Goal: Task Accomplishment & Management: Complete application form

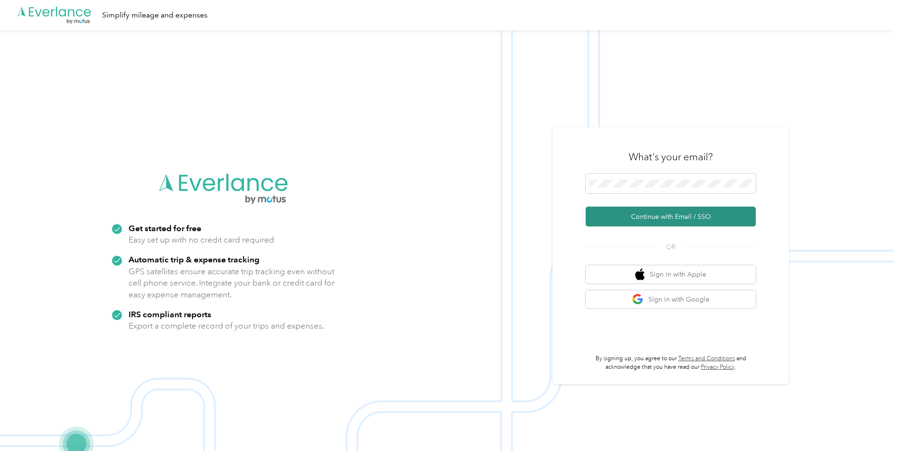
click at [657, 214] on button "Continue with Email / SSO" at bounding box center [670, 216] width 170 height 20
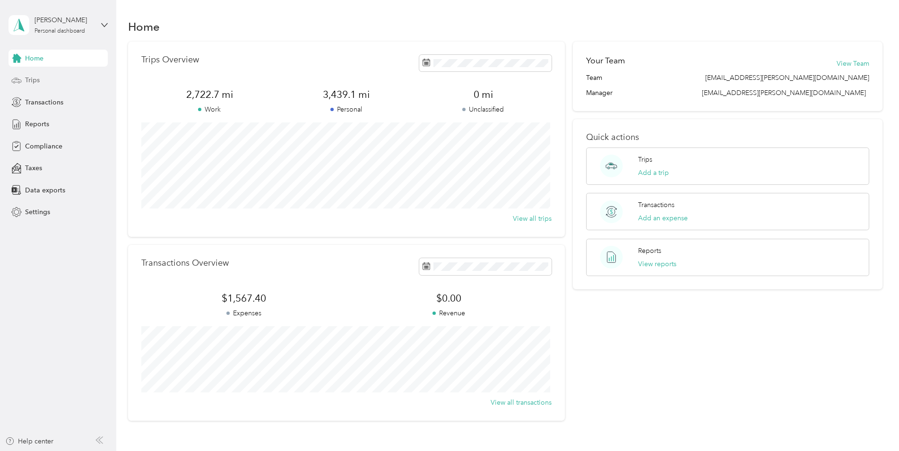
click at [31, 80] on span "Trips" at bounding box center [32, 80] width 15 height 10
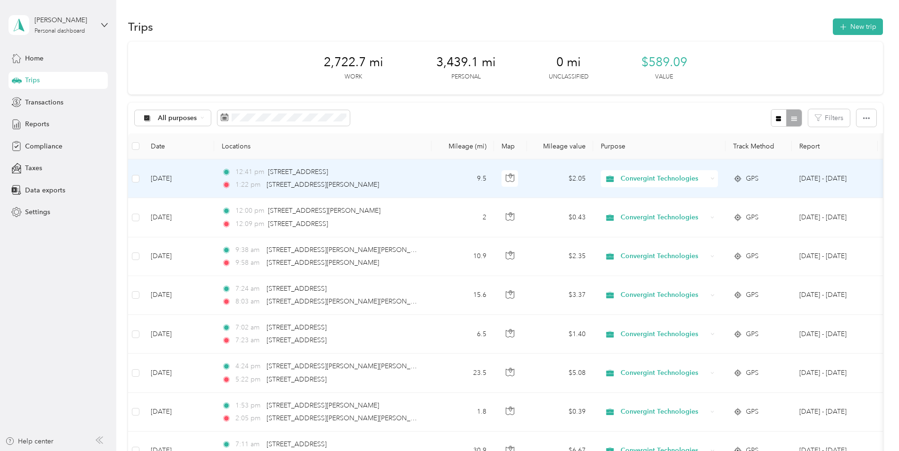
click at [636, 178] on span "Convergint Technologies" at bounding box center [663, 178] width 86 height 10
click at [631, 214] on span "Personal" at bounding box center [668, 213] width 89 height 10
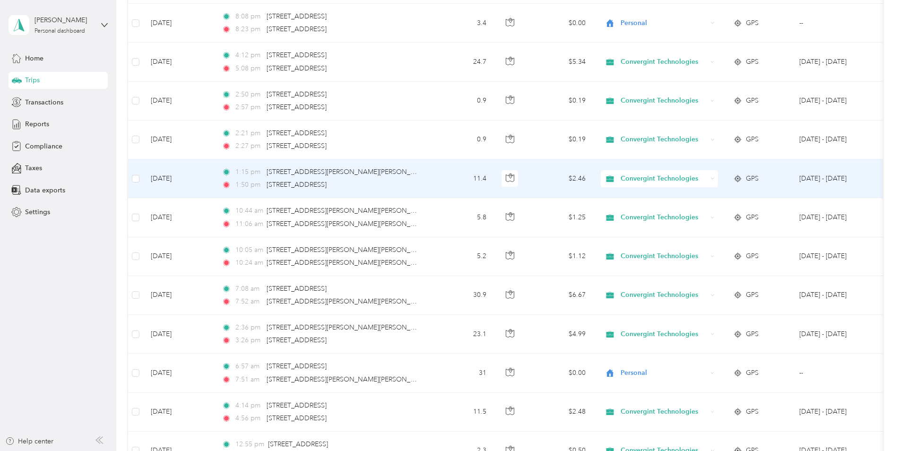
scroll to position [472, 0]
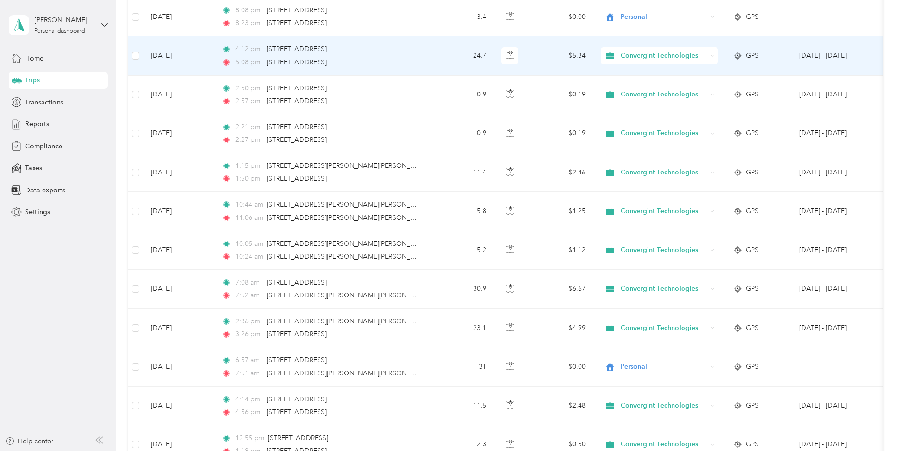
click at [636, 52] on span "Convergint Technologies" at bounding box center [663, 56] width 86 height 10
click at [641, 83] on li "Personal" at bounding box center [660, 90] width 119 height 17
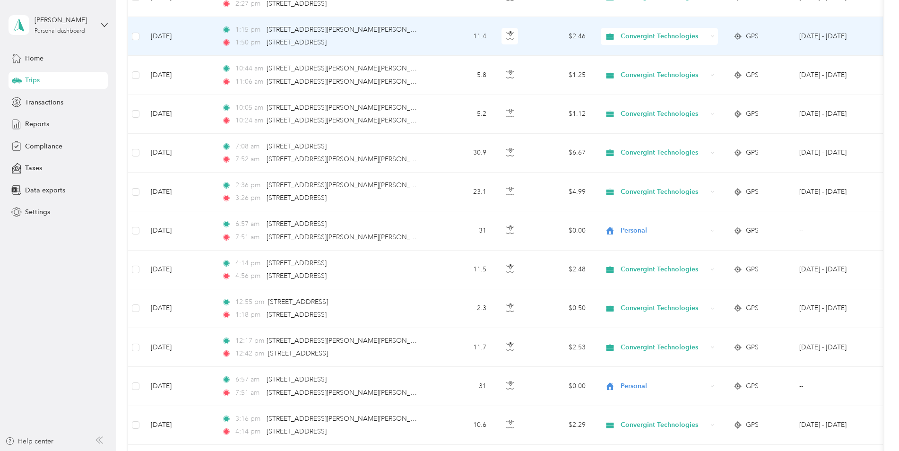
scroll to position [614, 0]
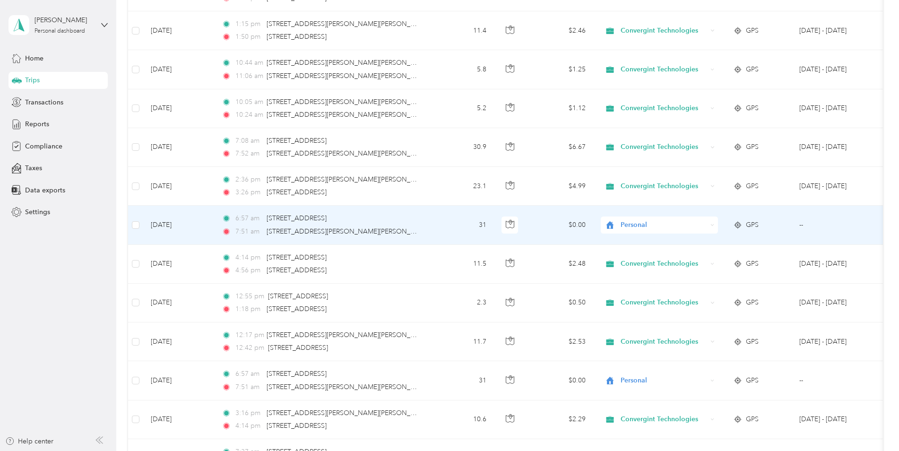
click at [628, 222] on span "Personal" at bounding box center [663, 225] width 86 height 10
click at [634, 238] on span "Convergint Technologies" at bounding box center [667, 243] width 87 height 10
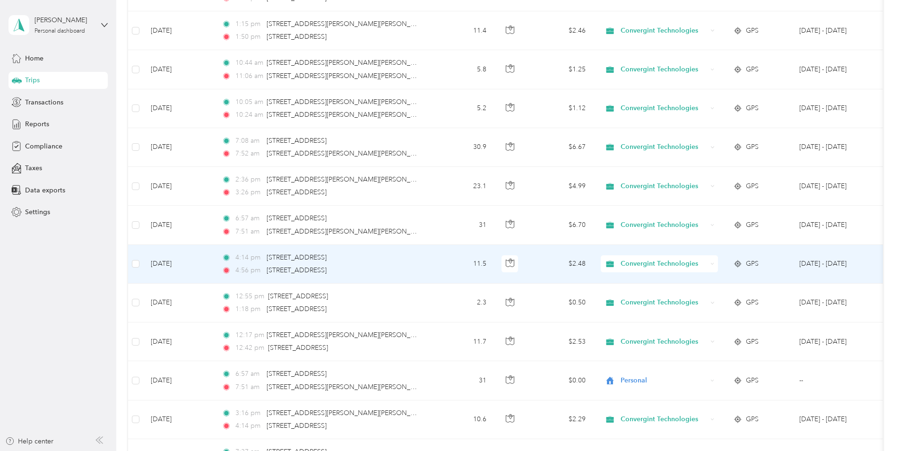
click at [645, 265] on span "Convergint Technologies" at bounding box center [663, 263] width 86 height 10
click at [640, 294] on span "Personal" at bounding box center [668, 298] width 89 height 10
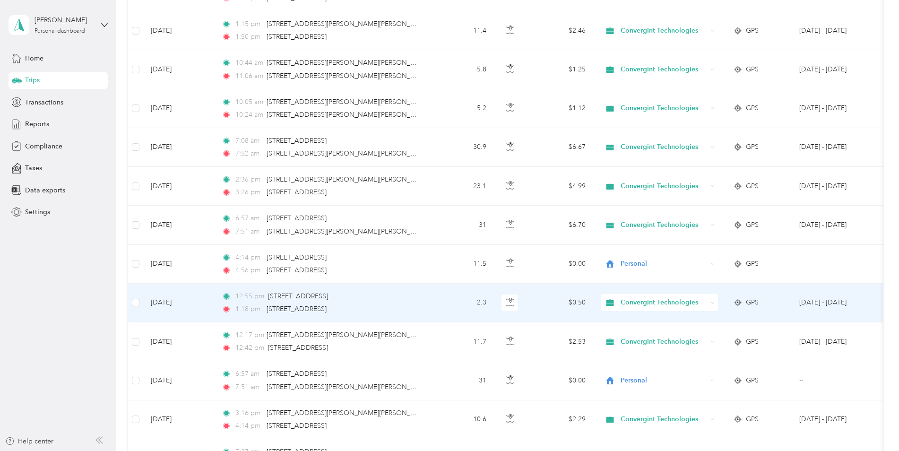
click at [643, 306] on span "Convergint Technologies" at bounding box center [663, 302] width 86 height 10
click at [639, 333] on span "Personal" at bounding box center [668, 337] width 89 height 10
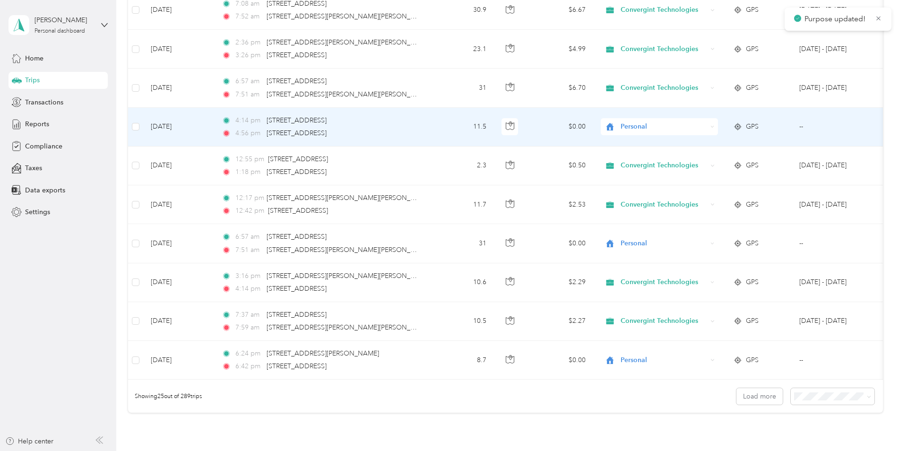
scroll to position [756, 0]
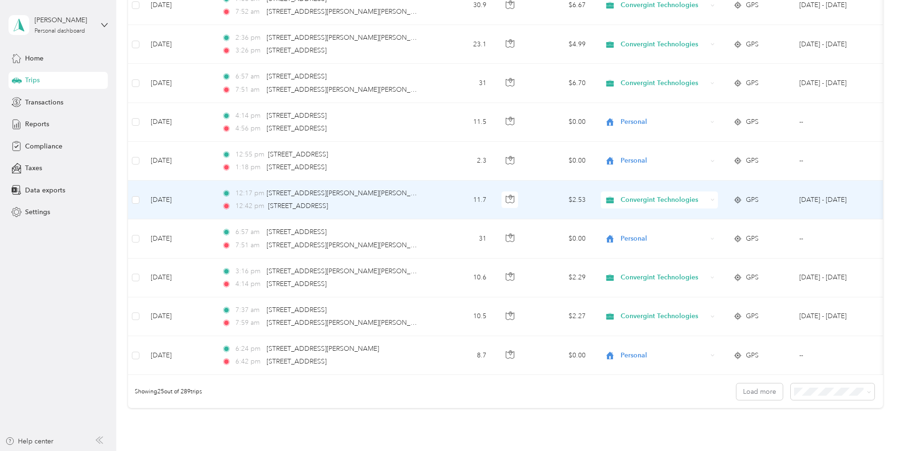
click at [631, 197] on span "Convergint Technologies" at bounding box center [663, 200] width 86 height 10
click at [634, 231] on span "Personal" at bounding box center [668, 233] width 89 height 10
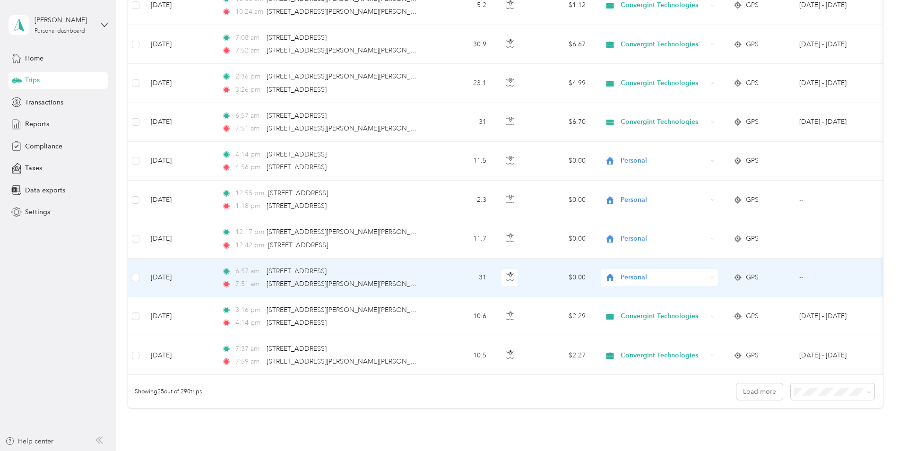
click at [632, 275] on span "Personal" at bounding box center [663, 277] width 86 height 10
click at [635, 290] on span "Convergint Technologies" at bounding box center [667, 295] width 87 height 10
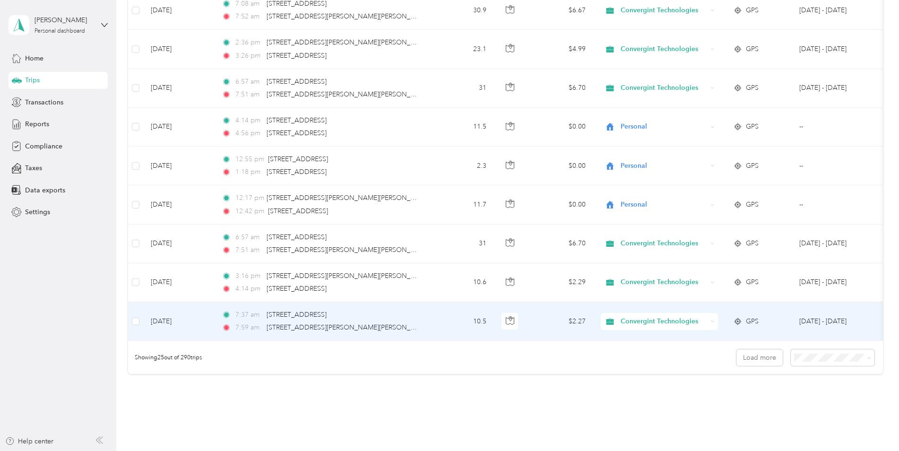
scroll to position [851, 0]
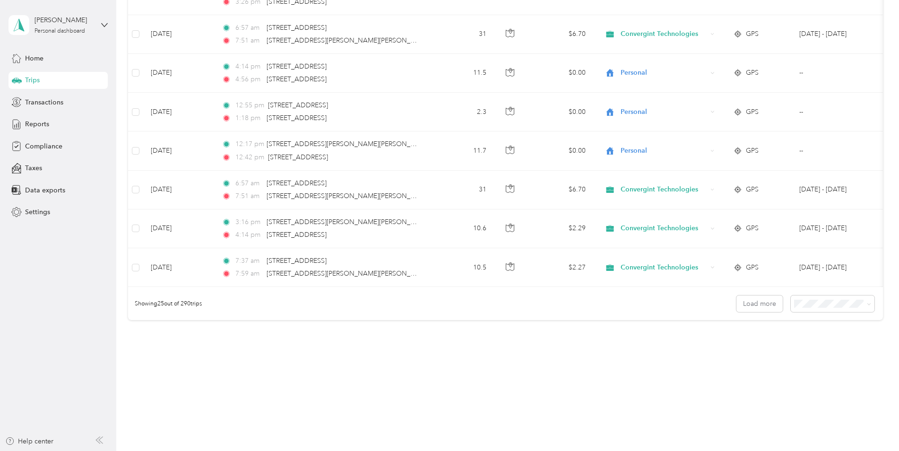
click at [812, 350] on span "100 per load" at bounding box center [814, 354] width 39 height 8
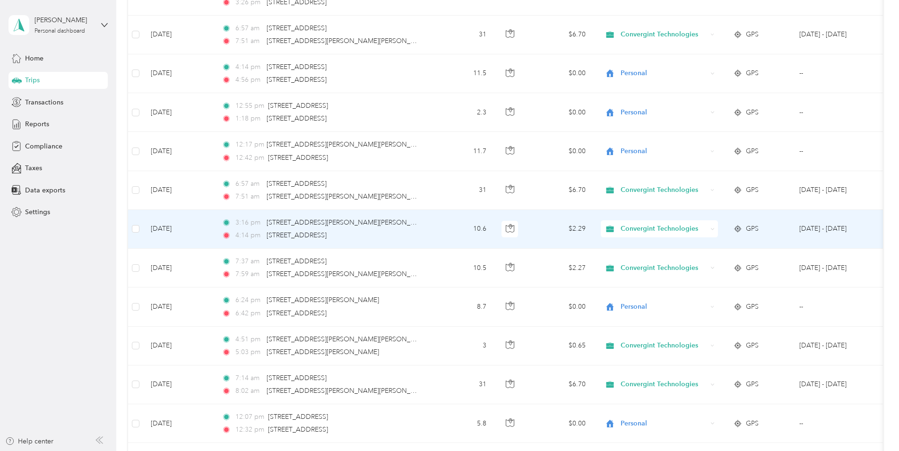
scroll to position [850, 0]
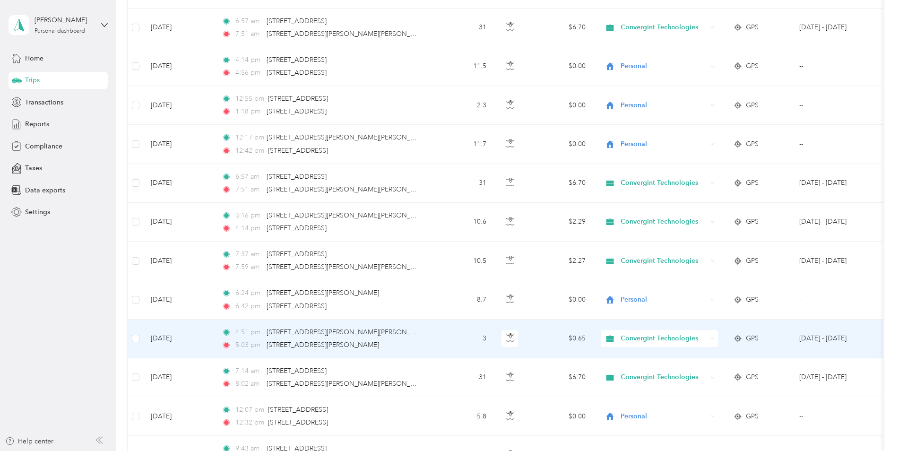
click at [639, 334] on span "Convergint Technologies" at bounding box center [663, 338] width 86 height 10
click at [635, 368] on span "Personal" at bounding box center [668, 371] width 89 height 10
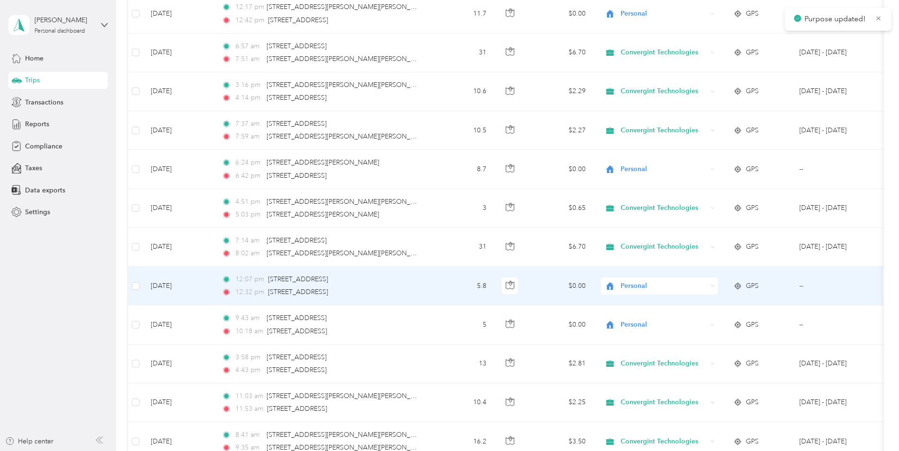
scroll to position [1039, 0]
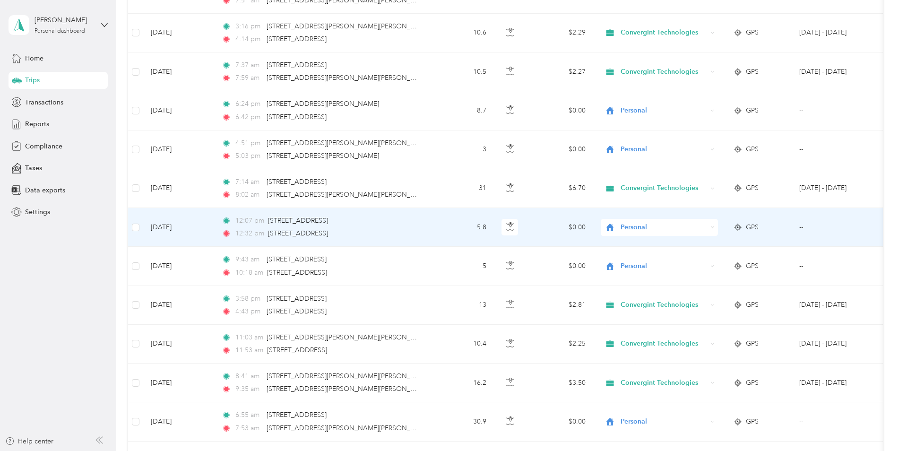
click at [629, 226] on span "Personal" at bounding box center [663, 227] width 86 height 10
click at [634, 257] on span "Personal" at bounding box center [662, 262] width 77 height 10
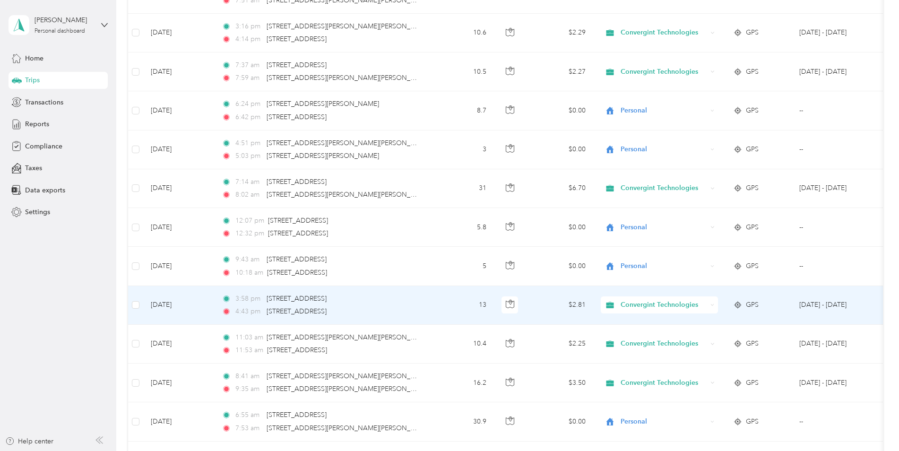
click at [620, 301] on span "Convergint Technologies" at bounding box center [663, 305] width 86 height 10
click at [635, 337] on span "Personal" at bounding box center [668, 339] width 89 height 10
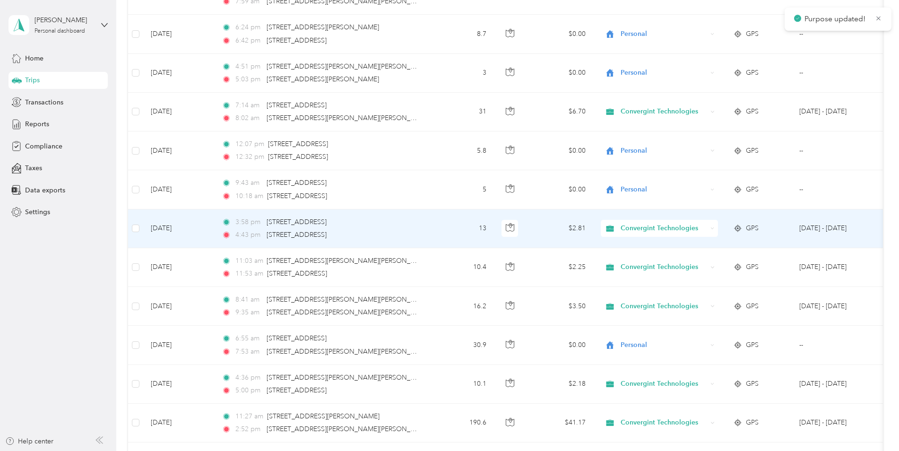
scroll to position [1228, 0]
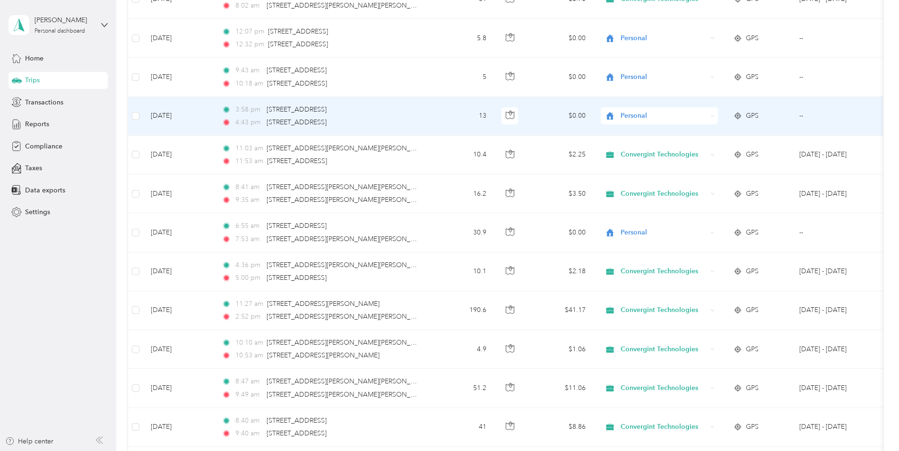
click at [633, 112] on span "Personal" at bounding box center [663, 116] width 86 height 10
click at [631, 150] on span "Personal" at bounding box center [662, 150] width 77 height 10
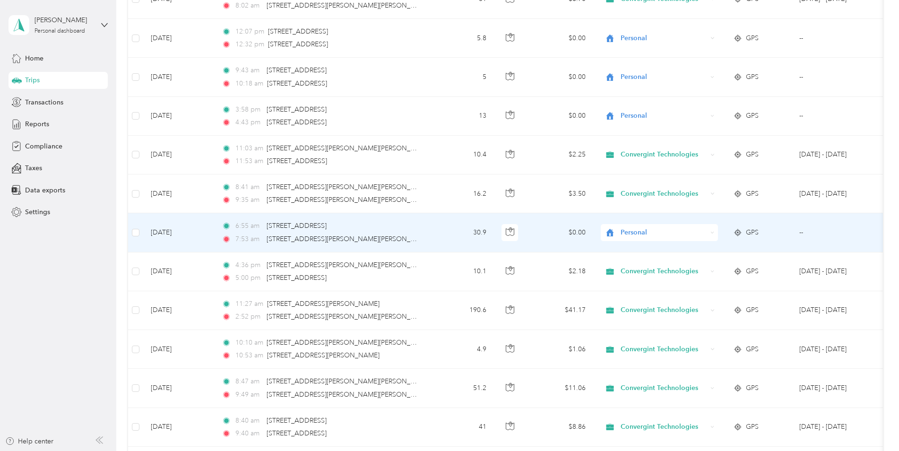
click at [626, 229] on span "Personal" at bounding box center [663, 232] width 86 height 10
click at [643, 250] on span "Convergint Technologies" at bounding box center [667, 250] width 87 height 10
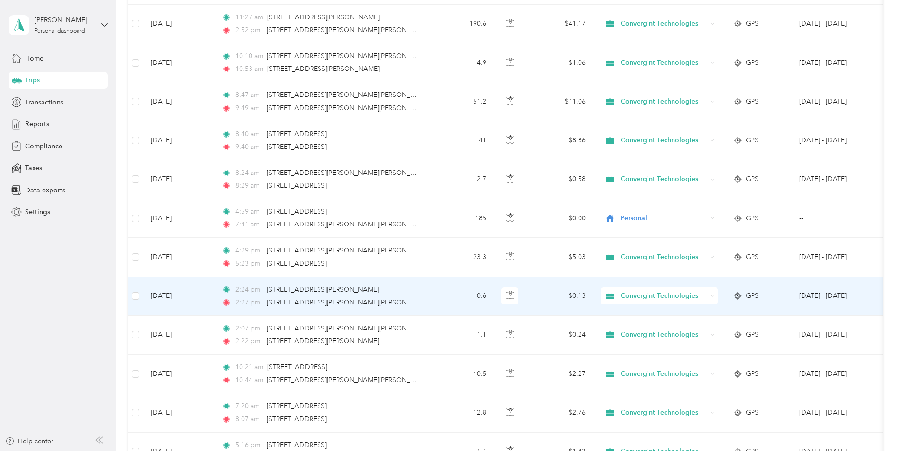
scroll to position [1559, 0]
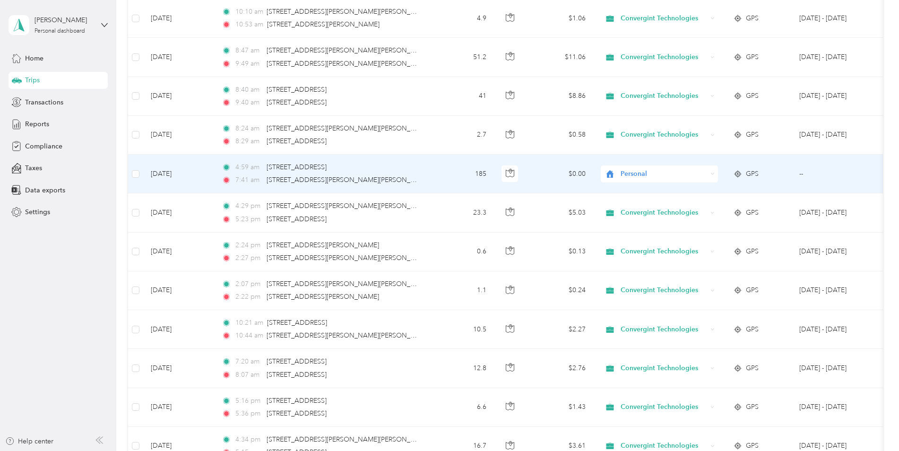
click at [624, 173] on span "Personal" at bounding box center [663, 174] width 86 height 10
click at [635, 188] on span "Convergint Technologies" at bounding box center [667, 192] width 87 height 10
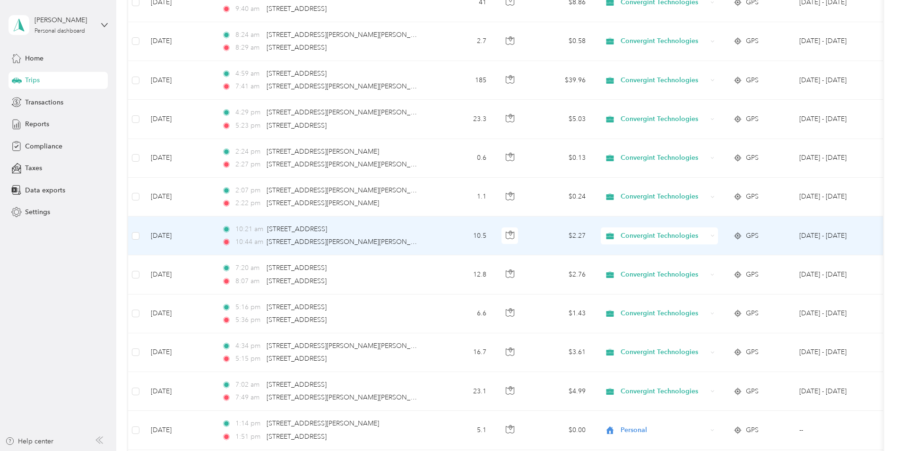
scroll to position [1654, 0]
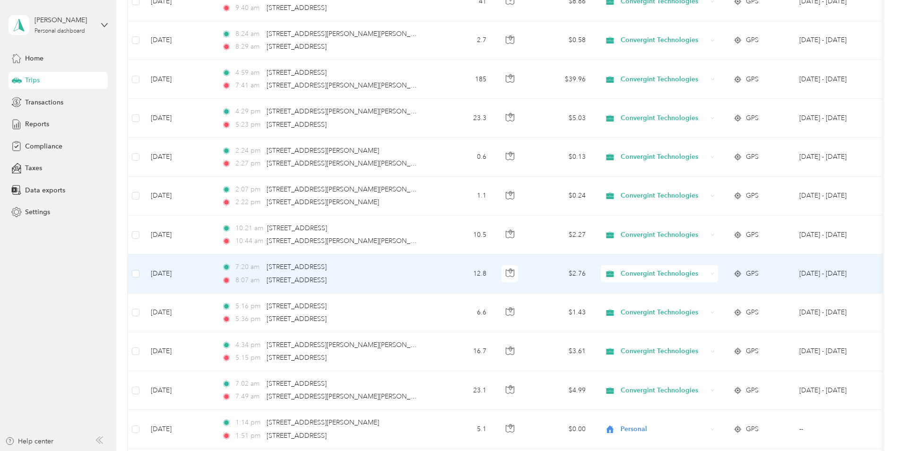
click at [634, 270] on span "Convergint Technologies" at bounding box center [663, 273] width 86 height 10
click at [631, 303] on span "Personal" at bounding box center [668, 308] width 89 height 10
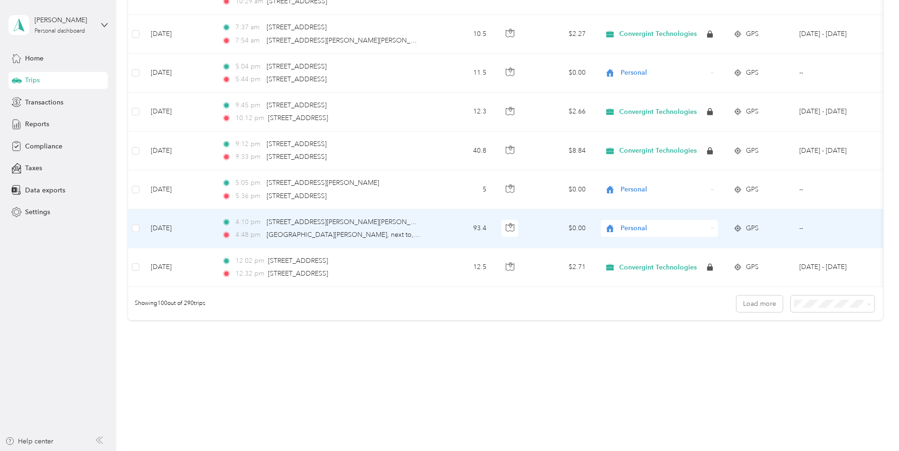
scroll to position [3766, 0]
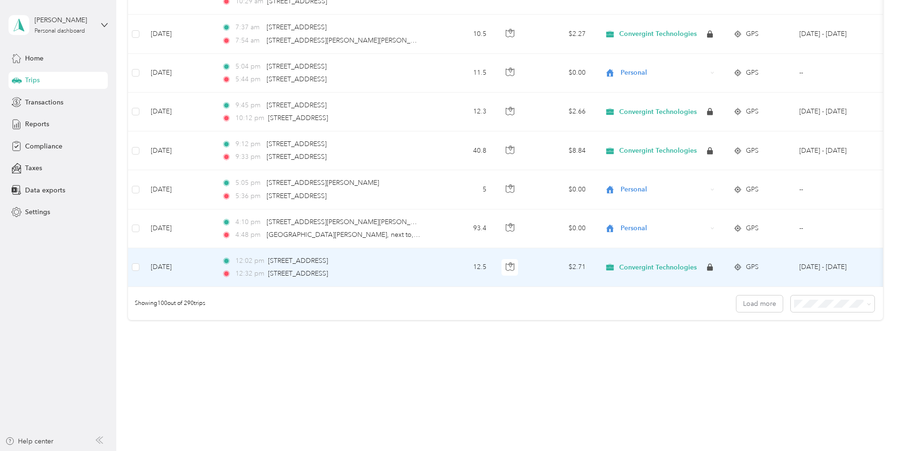
click at [643, 263] on span "Convergint Technologies" at bounding box center [657, 267] width 77 height 9
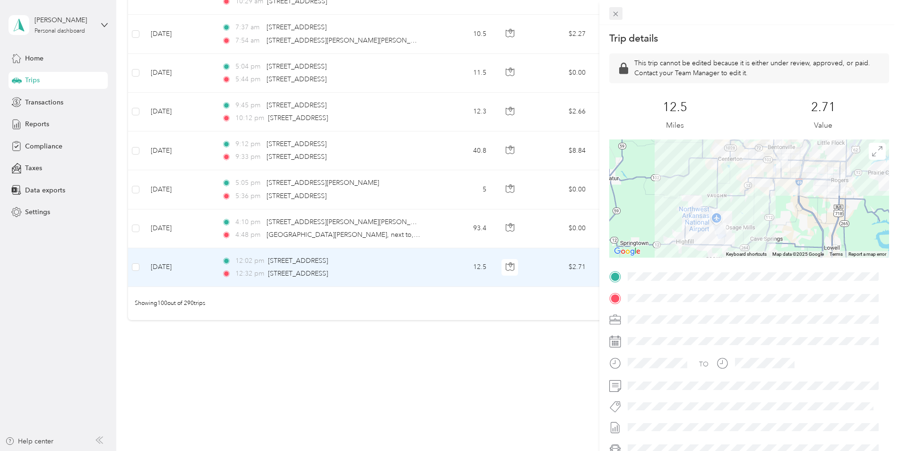
click at [618, 15] on icon at bounding box center [615, 14] width 8 height 8
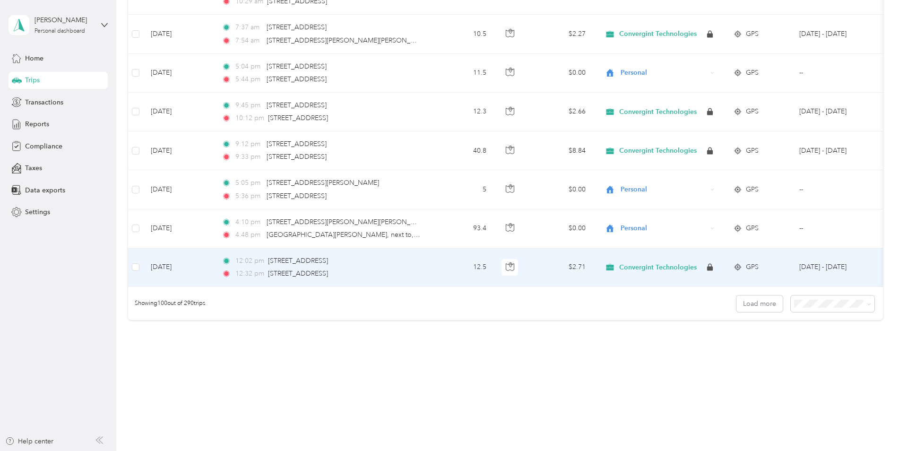
click at [642, 263] on span "Convergint Technologies" at bounding box center [657, 267] width 77 height 9
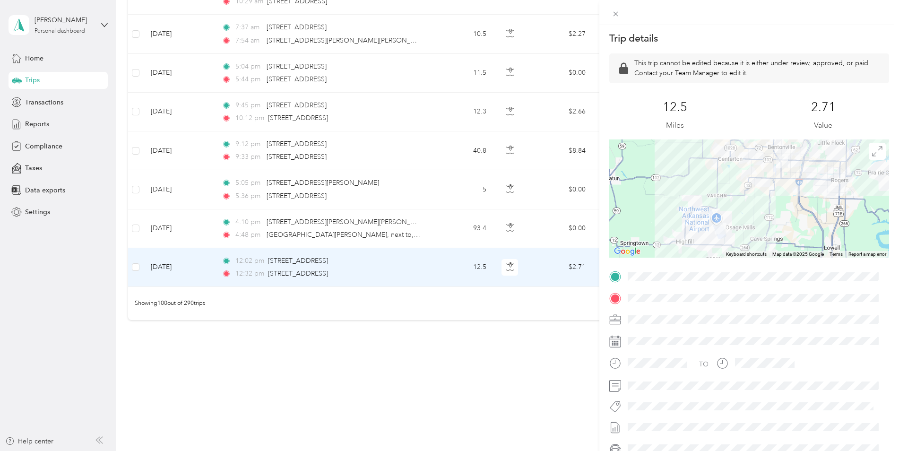
drag, startPoint x: 616, startPoint y: 14, endPoint x: 590, endPoint y: 78, distance: 69.1
click at [616, 14] on icon at bounding box center [615, 14] width 5 height 5
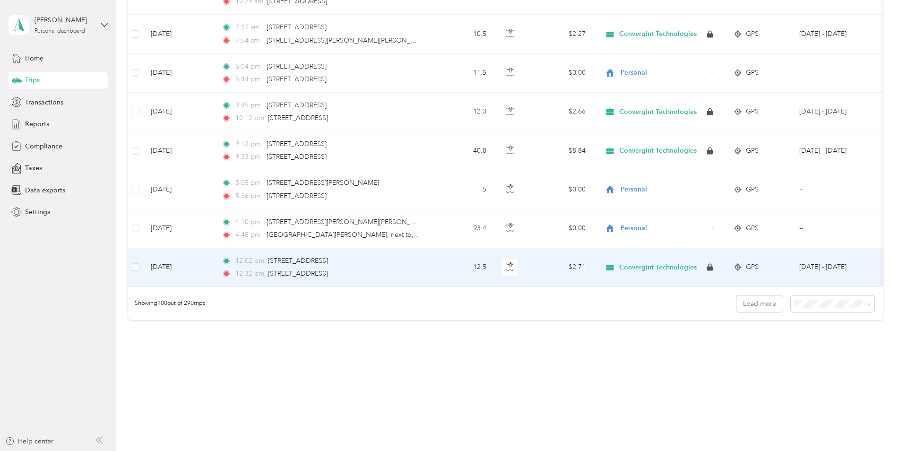
click at [608, 264] on icon at bounding box center [610, 267] width 8 height 7
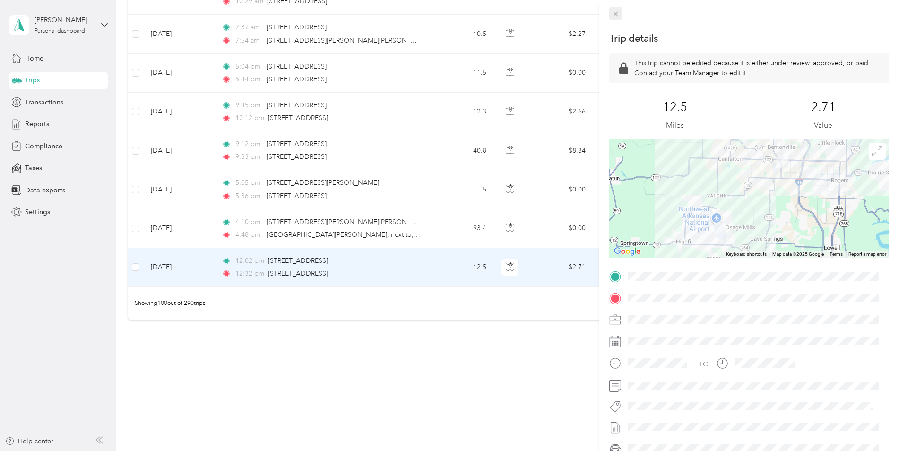
click at [618, 17] on icon at bounding box center [615, 14] width 8 height 8
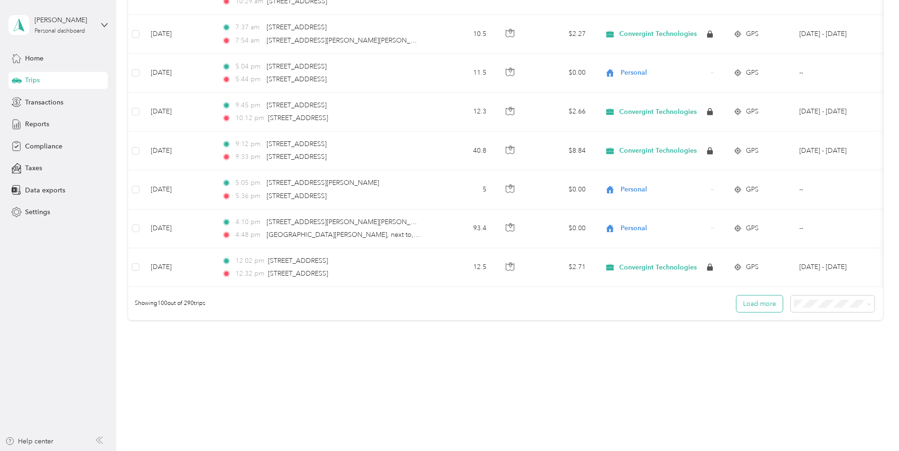
click at [753, 304] on button "Load more" at bounding box center [759, 303] width 46 height 17
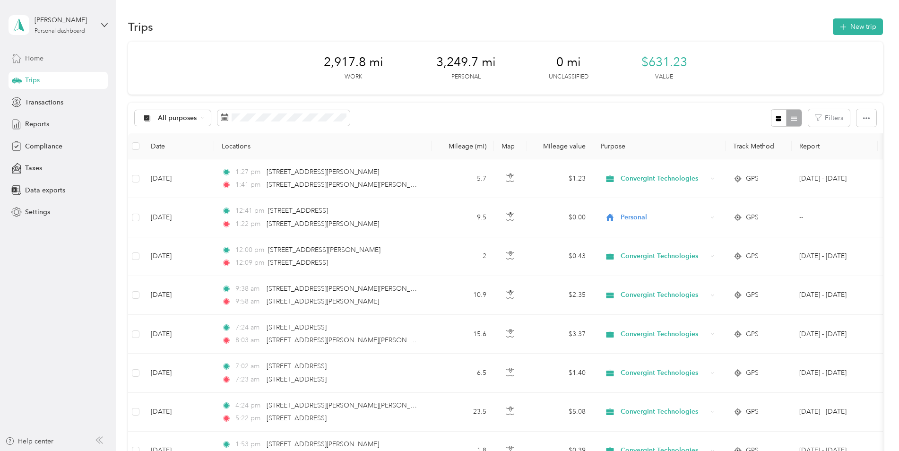
click at [41, 58] on span "Home" at bounding box center [34, 58] width 18 height 10
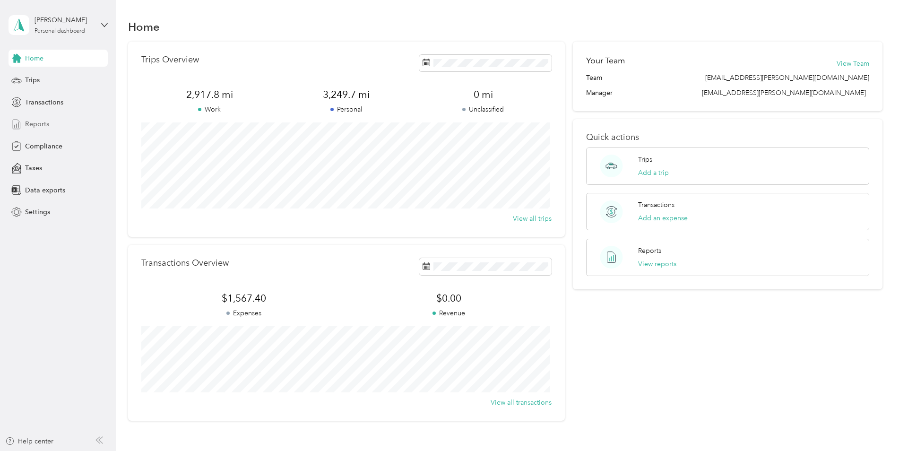
click at [36, 123] on span "Reports" at bounding box center [37, 124] width 24 height 10
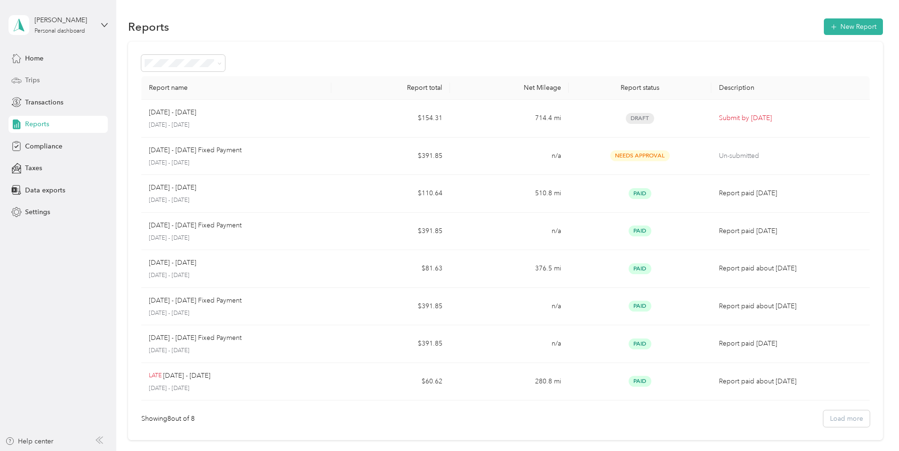
click at [31, 78] on span "Trips" at bounding box center [32, 80] width 15 height 10
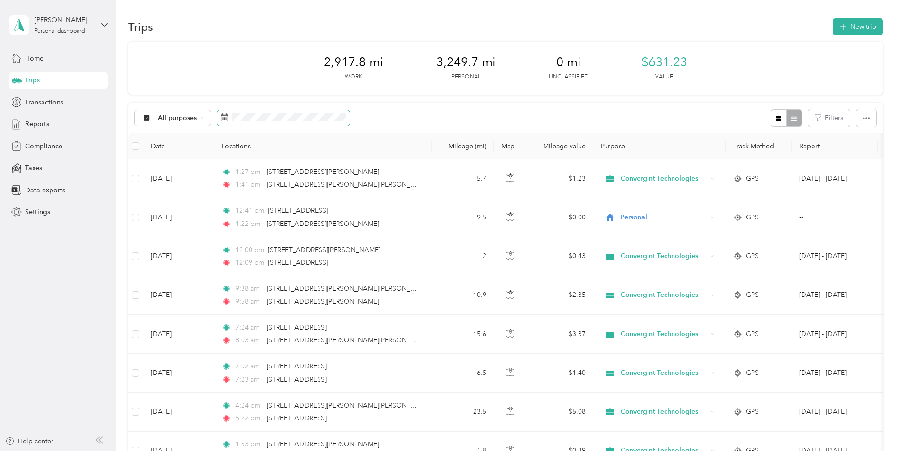
click at [223, 119] on icon at bounding box center [225, 117] width 8 height 8
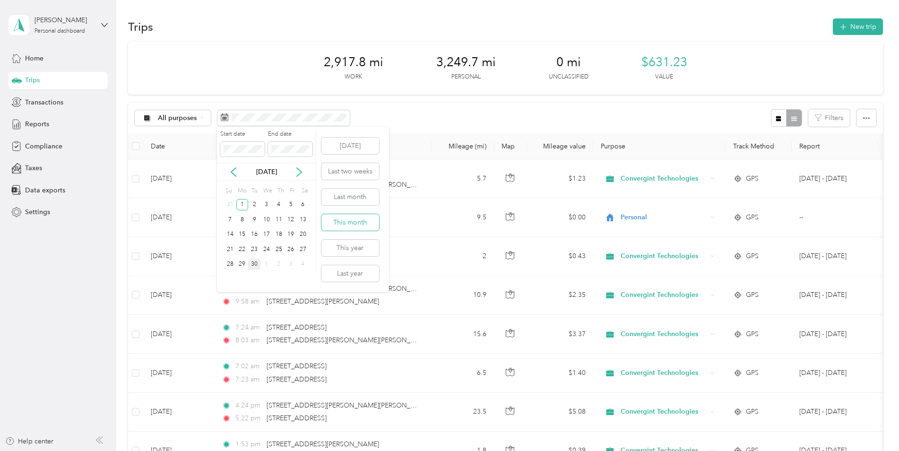
click at [340, 224] on button "This month" at bounding box center [350, 222] width 58 height 17
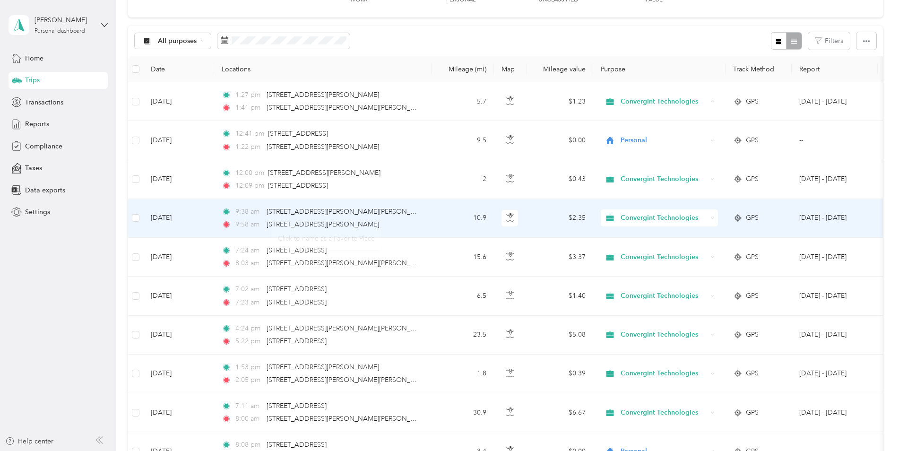
scroll to position [94, 0]
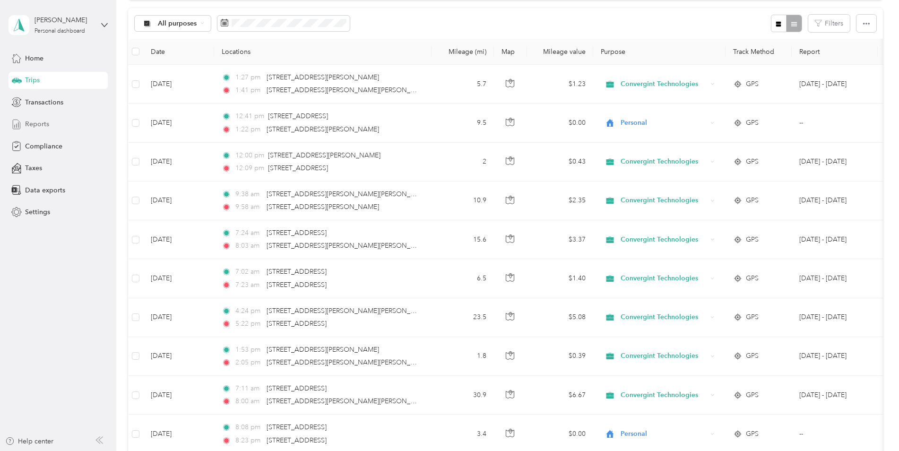
click at [44, 119] on div "Reports" at bounding box center [58, 124] width 99 height 17
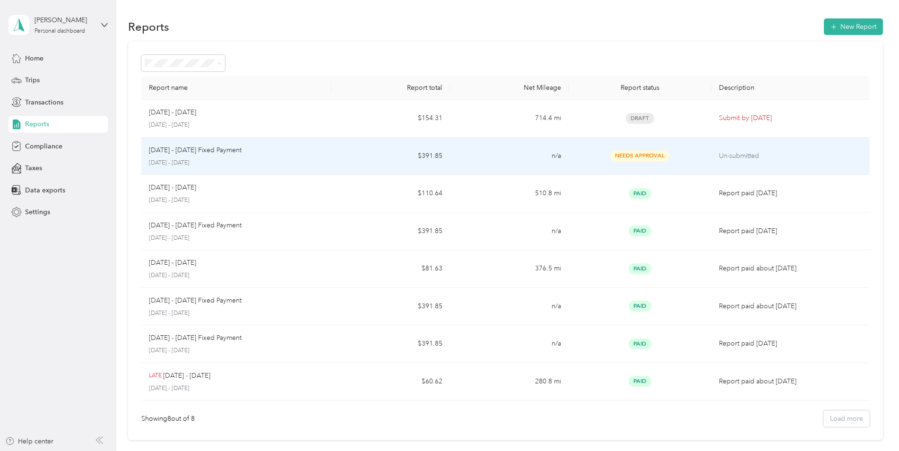
click at [693, 151] on div "Needs Approval" at bounding box center [639, 155] width 127 height 11
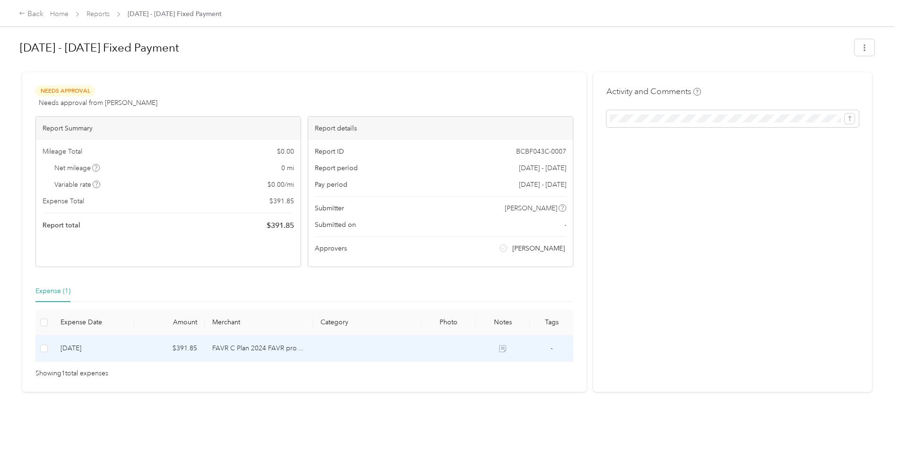
click at [139, 349] on td "$391.85" at bounding box center [169, 348] width 70 height 26
click at [503, 347] on icon at bounding box center [502, 348] width 7 height 7
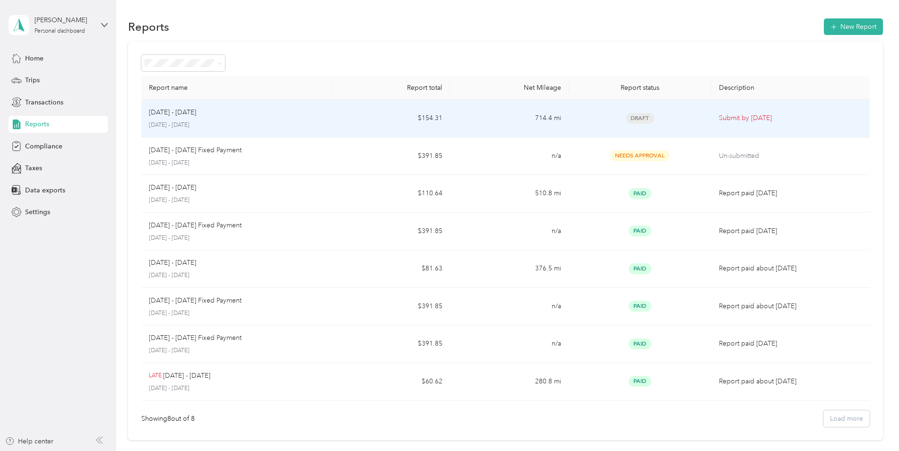
click at [325, 127] on td "[DATE] - [DATE] [DATE] - [DATE]" at bounding box center [236, 119] width 190 height 38
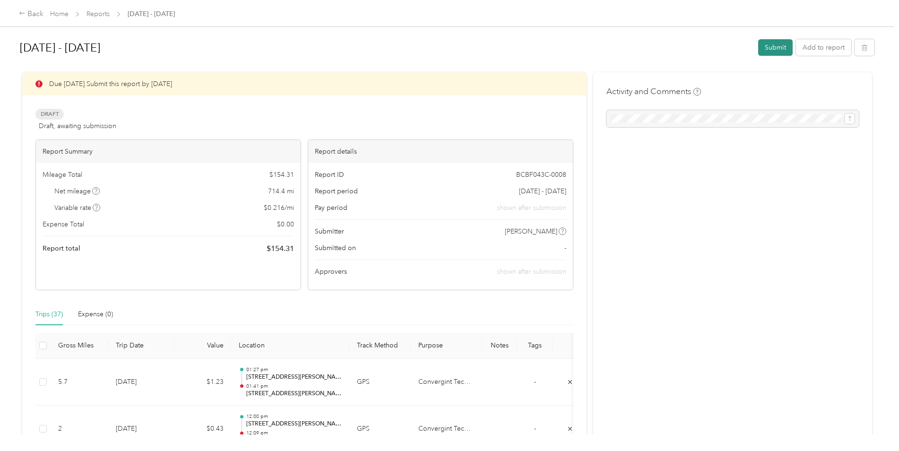
click at [768, 48] on button "Submit" at bounding box center [775, 47] width 34 height 17
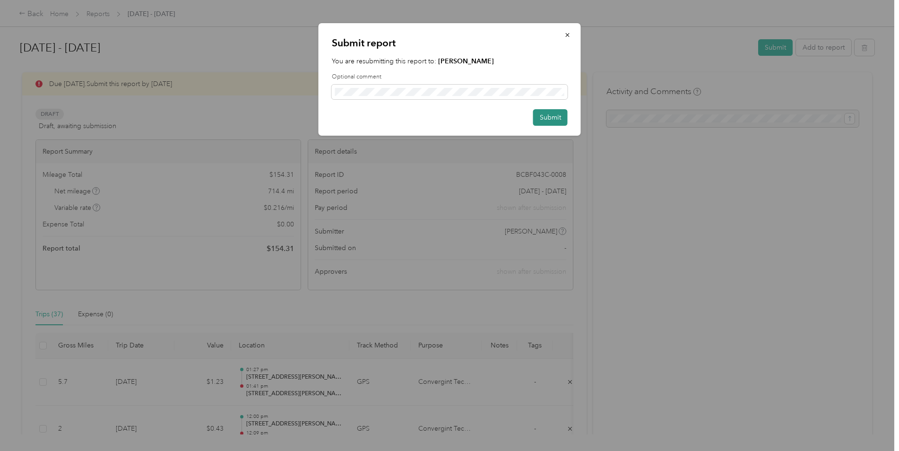
click at [547, 117] on button "Submit" at bounding box center [550, 117] width 34 height 17
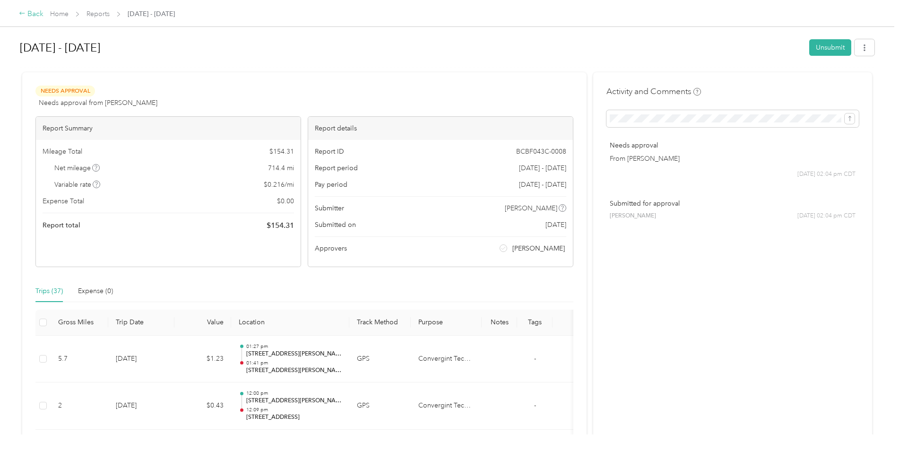
click at [31, 15] on div "Back" at bounding box center [31, 14] width 25 height 11
